Goal: Use online tool/utility: Utilize a website feature to perform a specific function

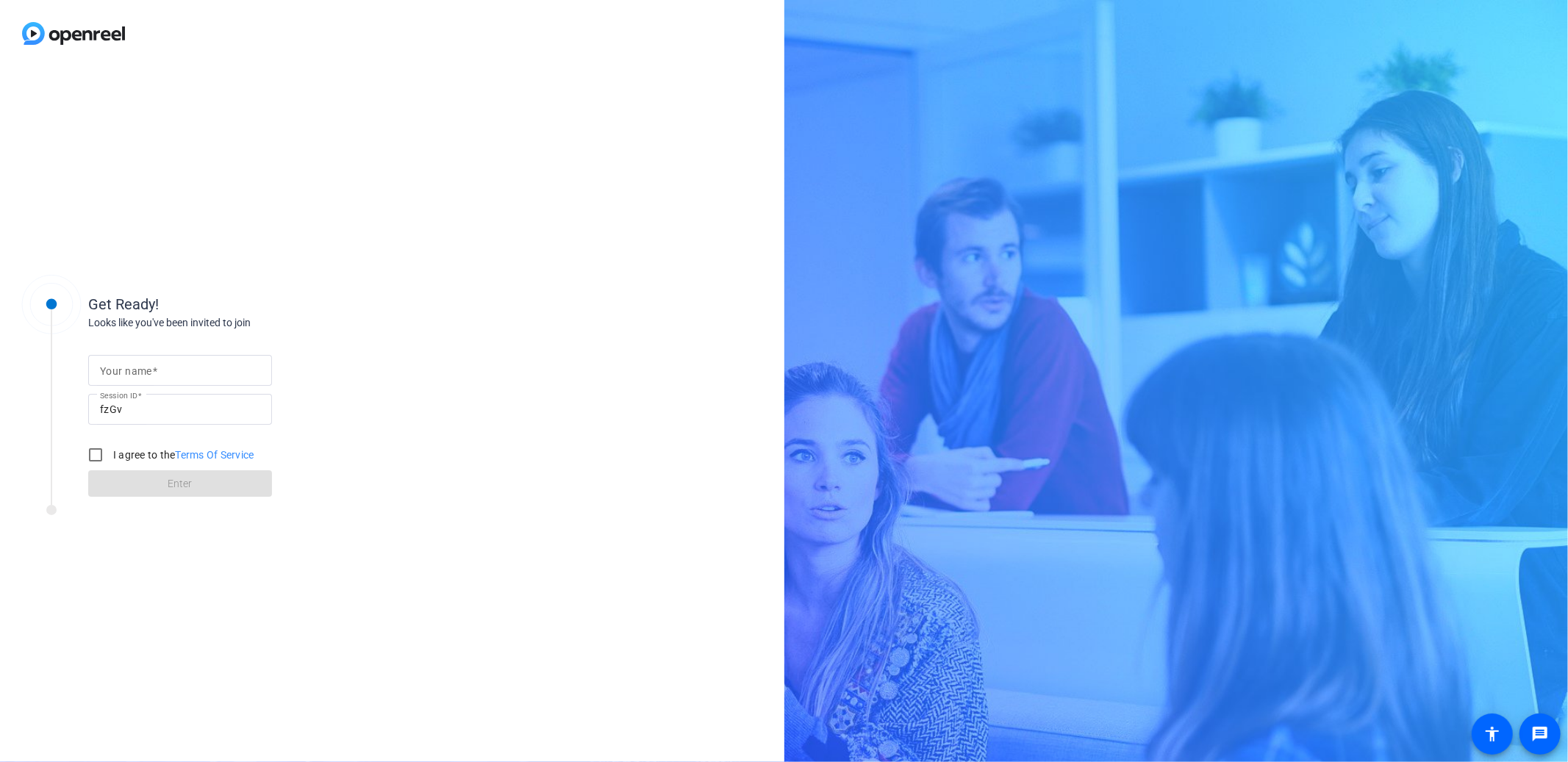
click at [179, 364] on input "Your name" at bounding box center [180, 370] width 160 height 18
type input "[PERSON_NAME]"
drag, startPoint x: 89, startPoint y: 455, endPoint x: 95, endPoint y: 460, distance: 7.8
click at [89, 455] on input "I agree to the Terms Of Service" at bounding box center [96, 455] width 30 height 30
checkbox input "true"
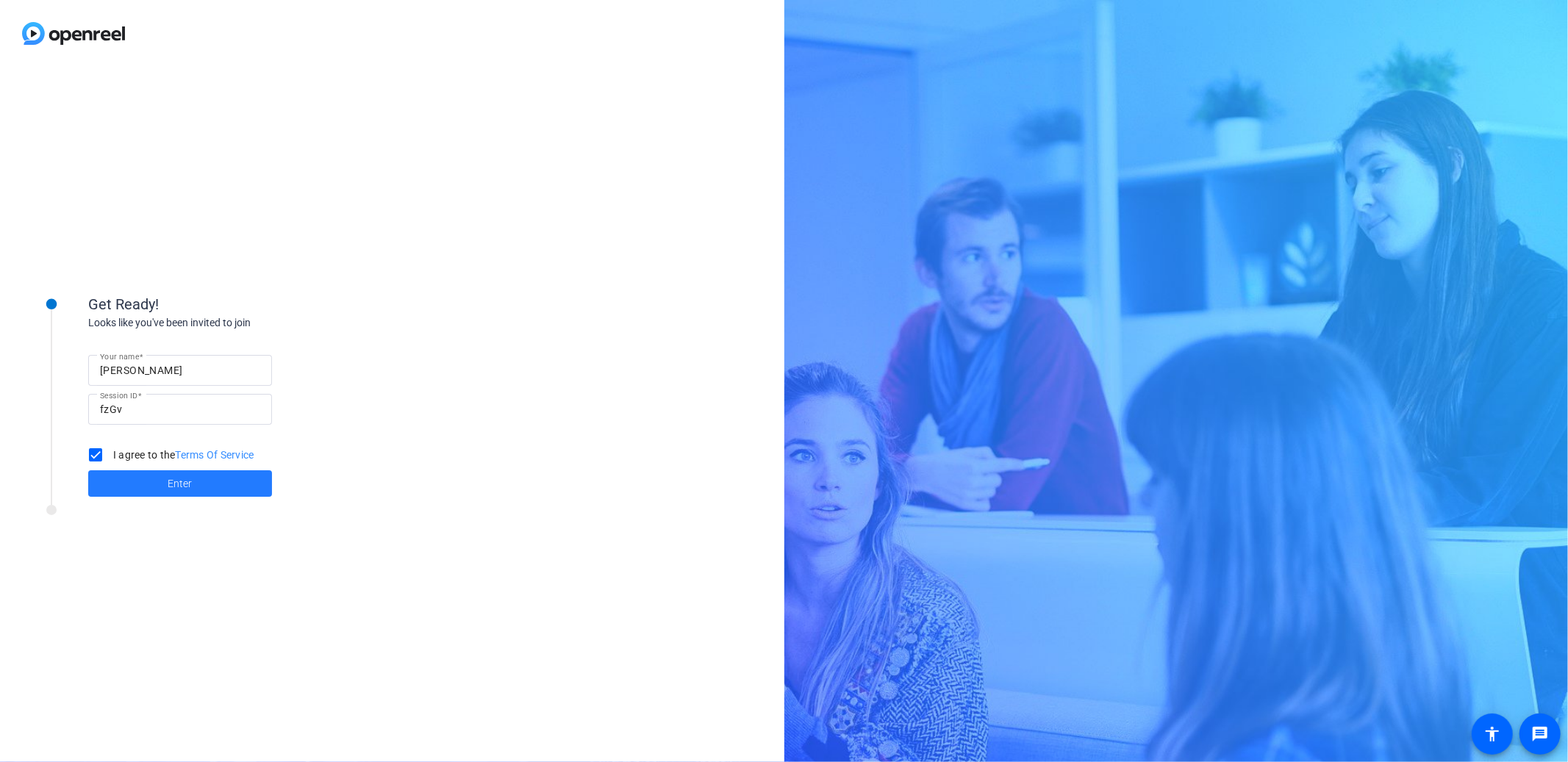
click at [187, 487] on span "Enter" at bounding box center [180, 483] width 24 height 16
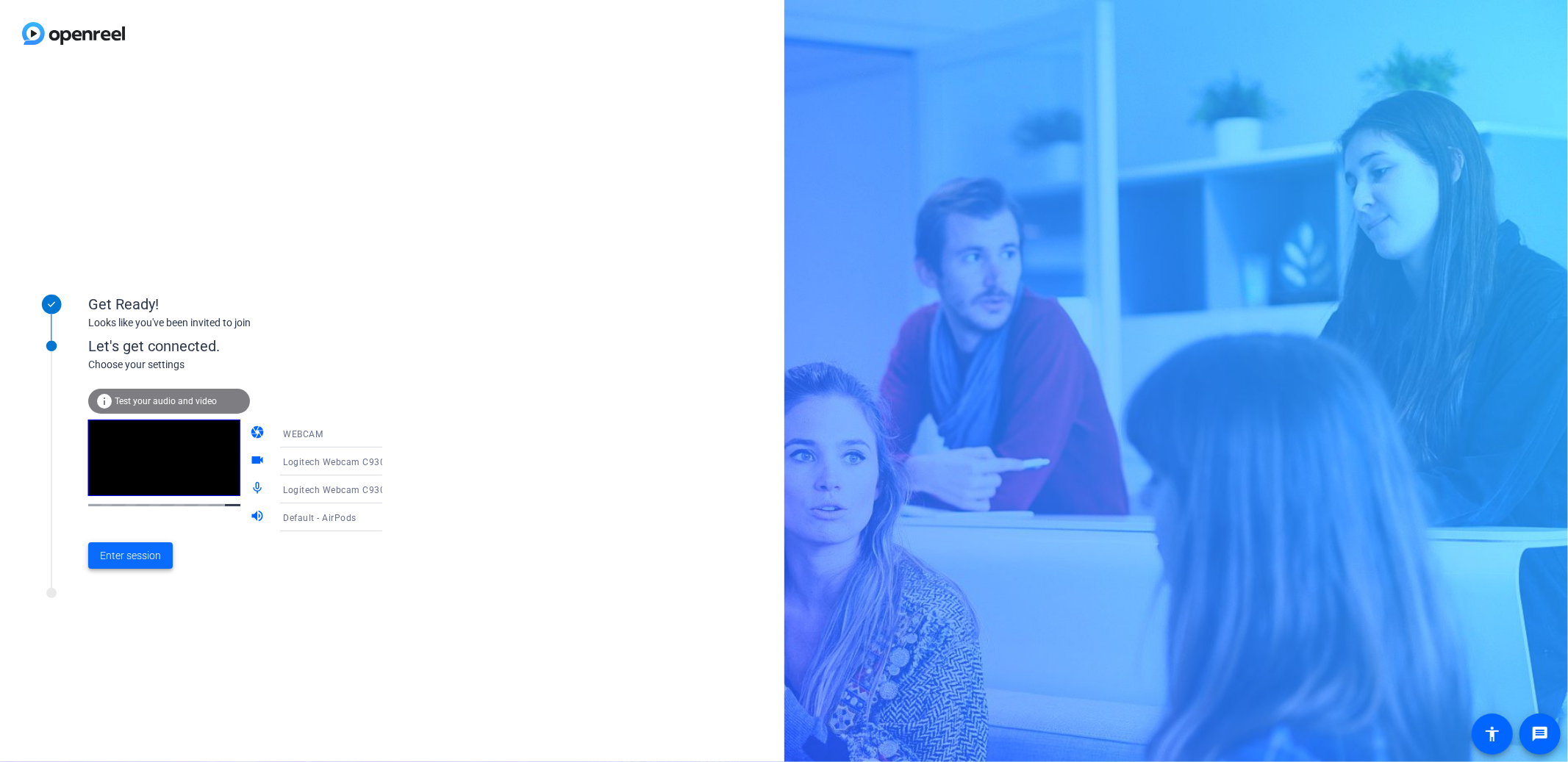
click at [132, 559] on span "Enter session" at bounding box center [131, 556] width 61 height 16
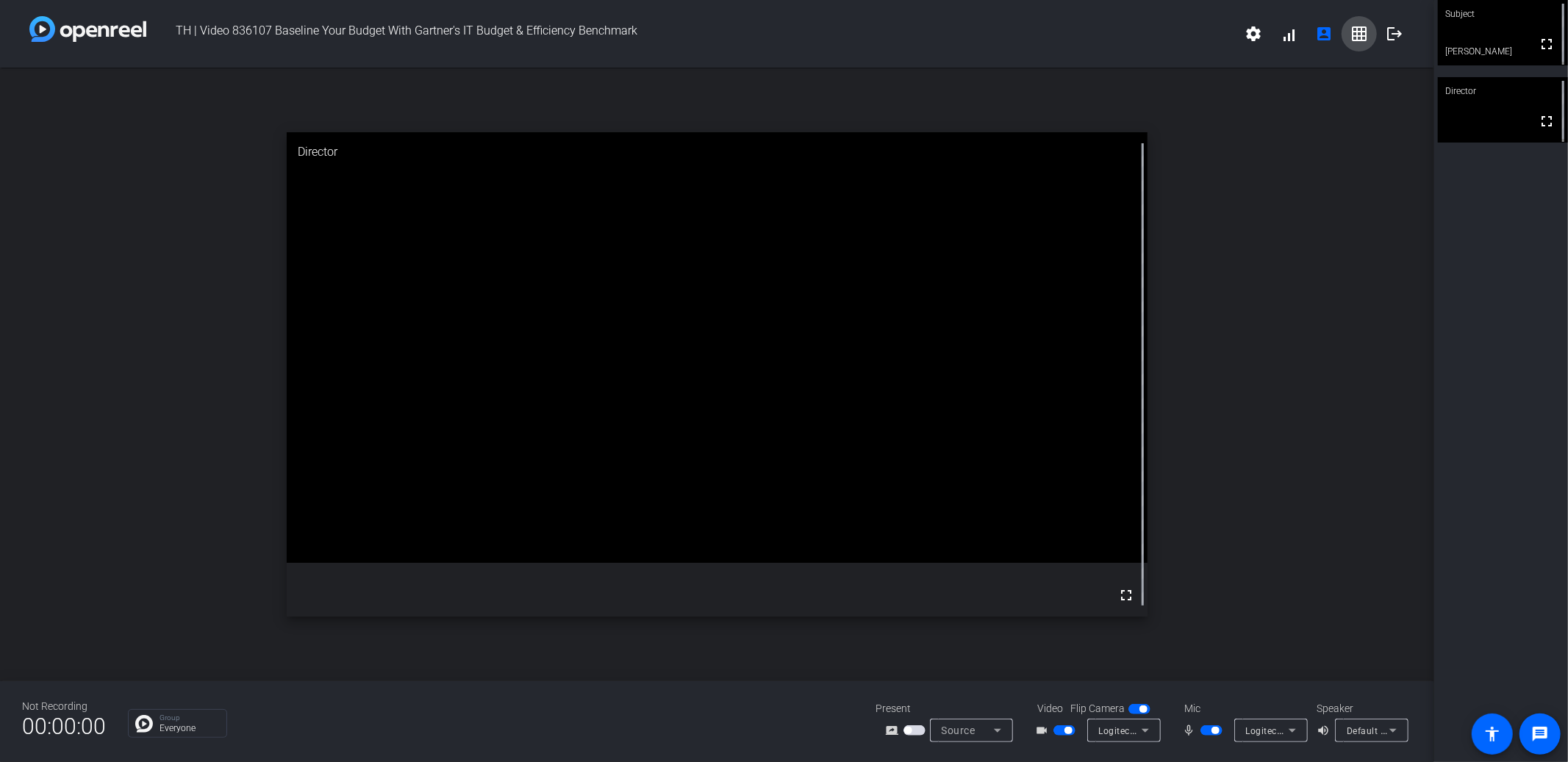
click at [1353, 38] on mat-icon "grid_on" at bounding box center [1359, 33] width 18 height 18
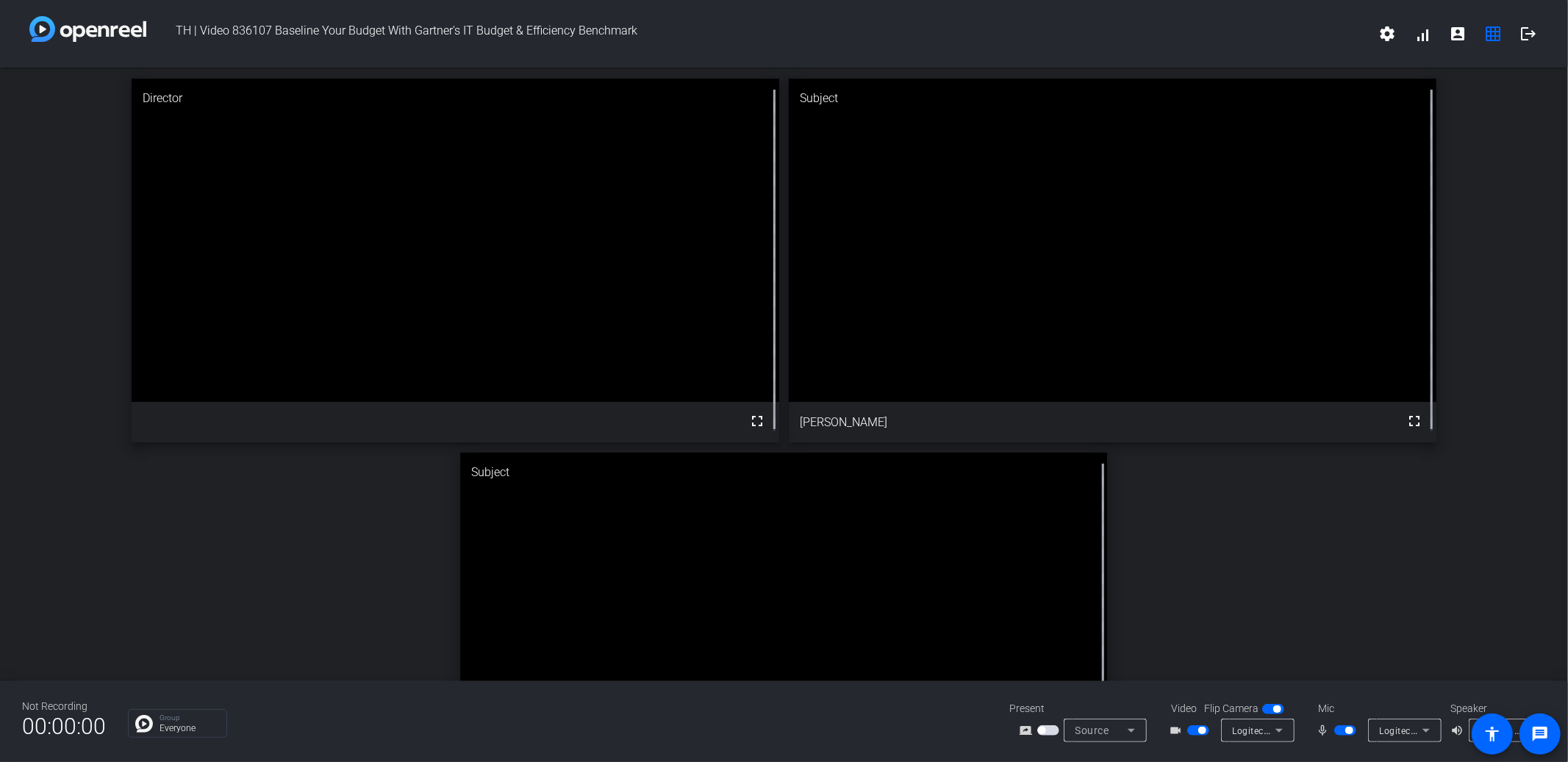
click at [1088, 156] on video at bounding box center [1113, 241] width 647 height 323
click at [1496, 39] on mat-icon "grid_on" at bounding box center [1493, 33] width 18 height 18
click at [1493, 35] on mat-icon "grid_on" at bounding box center [1493, 33] width 18 height 18
click at [1499, 36] on mat-icon "grid_on" at bounding box center [1493, 33] width 18 height 18
click at [1496, 32] on mat-icon "grid_on" at bounding box center [1493, 33] width 18 height 18
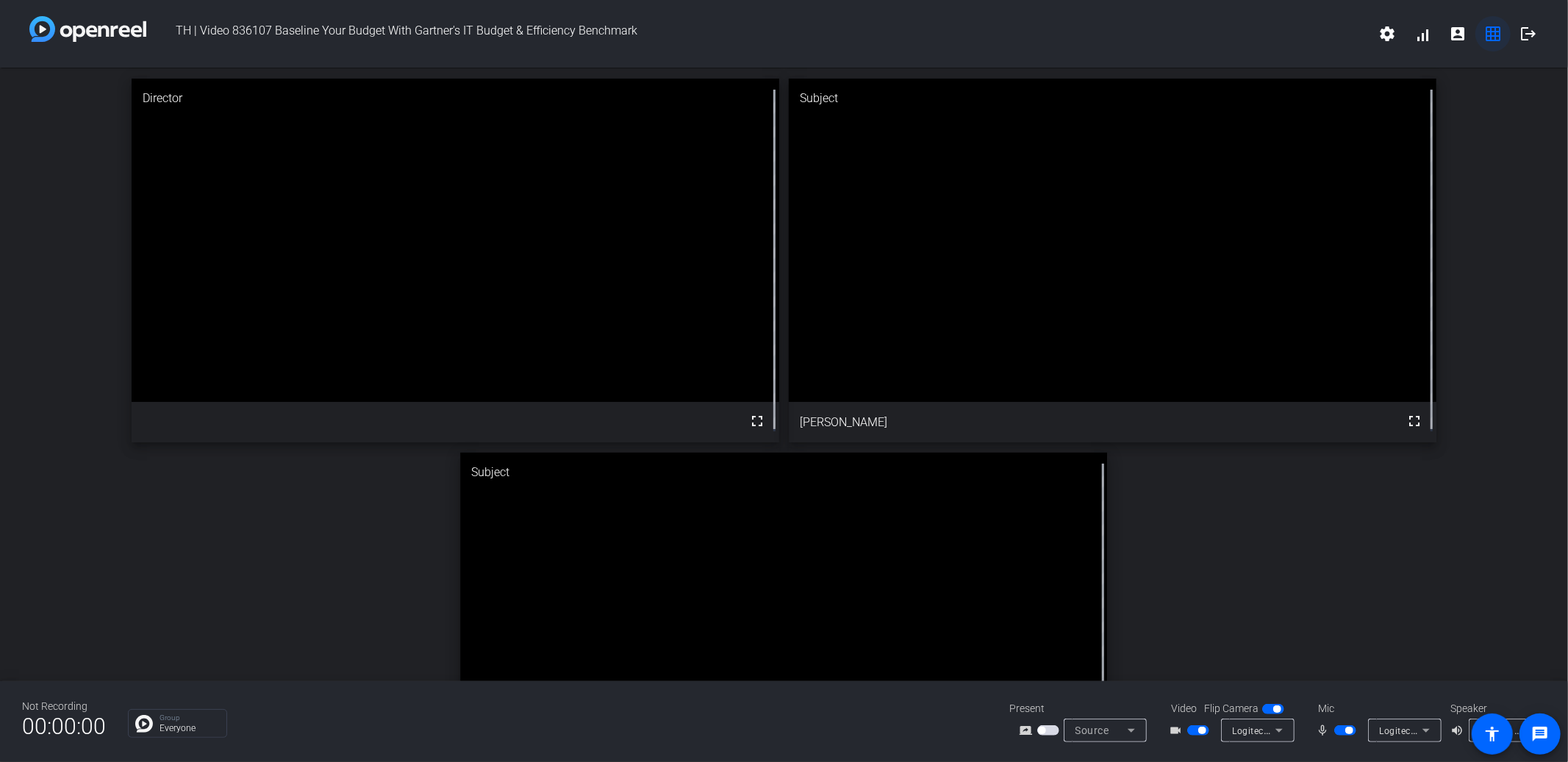
click at [1492, 37] on mat-icon "grid_on" at bounding box center [1493, 33] width 18 height 18
click at [1451, 34] on mat-icon "account_box" at bounding box center [1457, 33] width 18 height 18
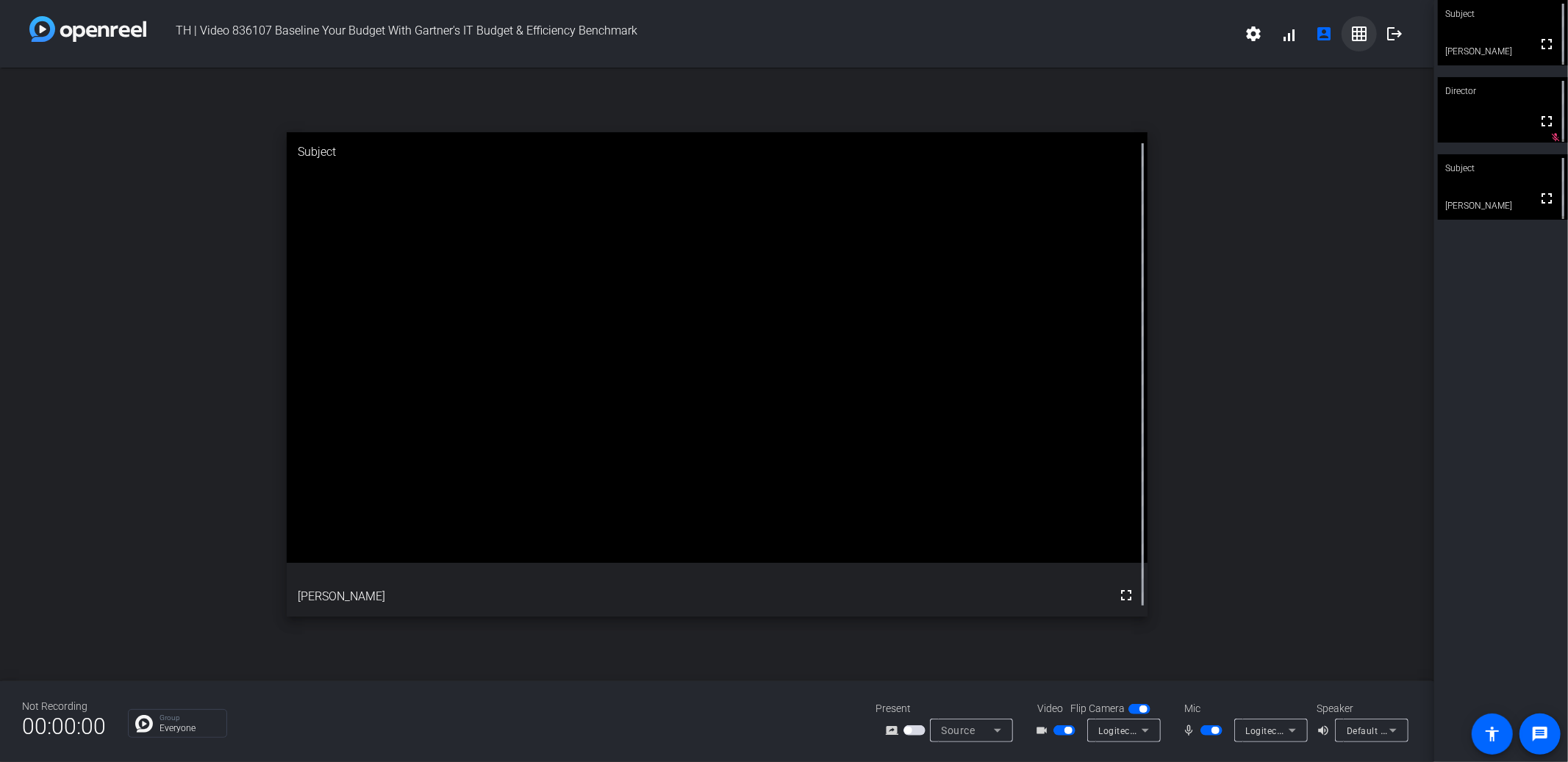
click at [1354, 37] on mat-icon "grid_on" at bounding box center [1359, 33] width 18 height 18
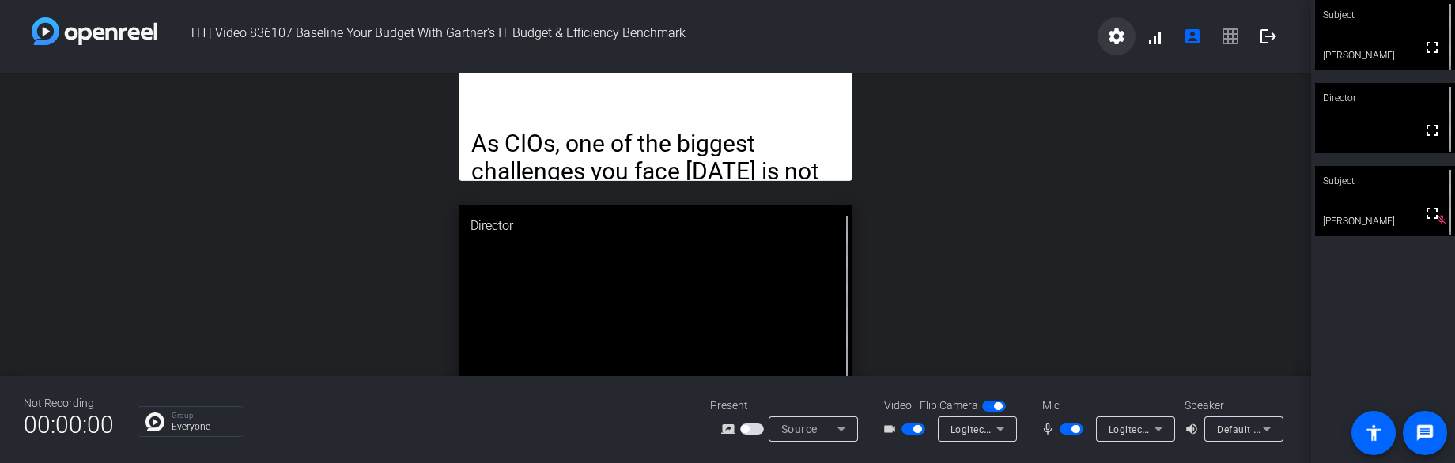
click at [1119, 37] on mat-icon "settings" at bounding box center [1116, 36] width 19 height 19
click at [1038, 50] on div at bounding box center [727, 231] width 1455 height 463
click at [1122, 35] on mat-icon "settings" at bounding box center [1116, 36] width 19 height 19
click at [1244, 74] on div at bounding box center [727, 231] width 1455 height 463
click at [1145, 434] on span "Logitech Webcam C930e (046d:0843)" at bounding box center [1197, 429] width 176 height 13
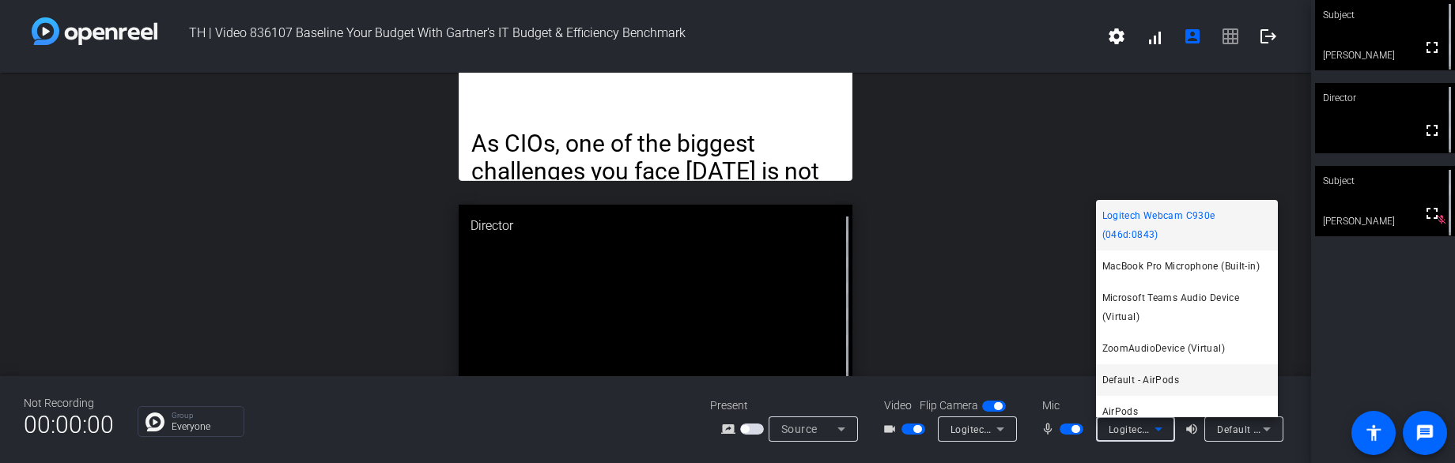
click at [1185, 372] on mat-option "Default - AirPods" at bounding box center [1187, 381] width 182 height 32
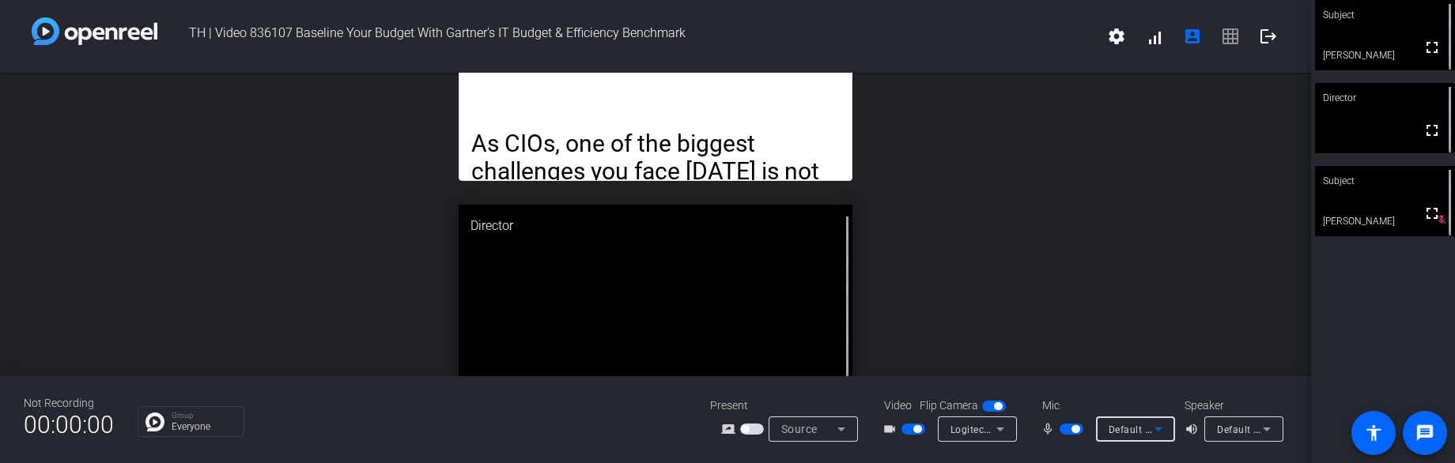
click at [1151, 430] on icon at bounding box center [1158, 429] width 19 height 19
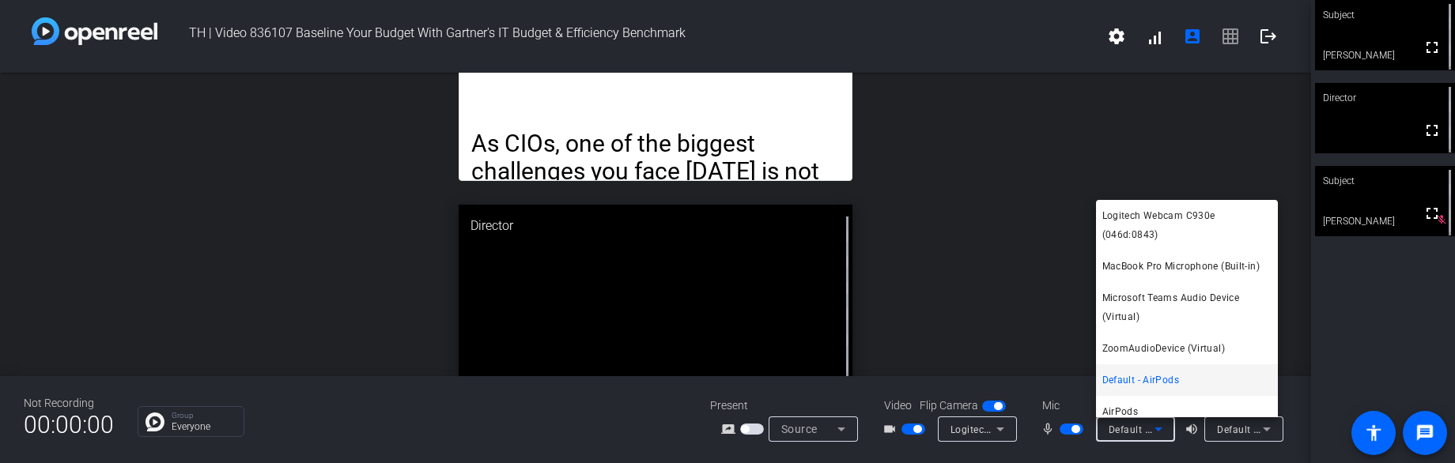
click at [1046, 183] on div at bounding box center [727, 231] width 1455 height 463
